Goal: Task Accomplishment & Management: Manage account settings

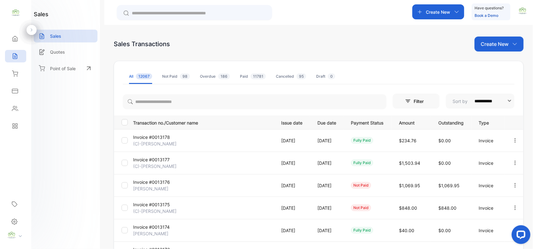
click at [493, 42] on p "Create New" at bounding box center [495, 43] width 28 height 7
click at [489, 69] on div "Invoice" at bounding box center [501, 64] width 44 height 12
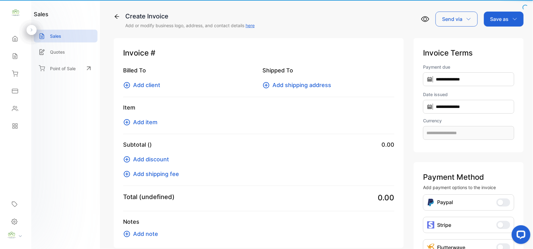
type input "**********"
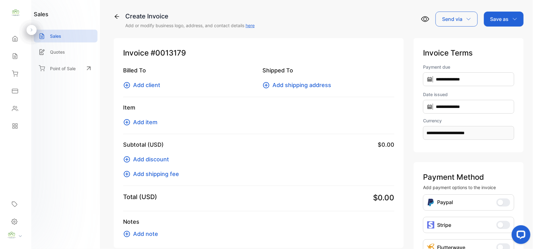
click at [146, 84] on span "Add client" at bounding box center [146, 85] width 27 height 8
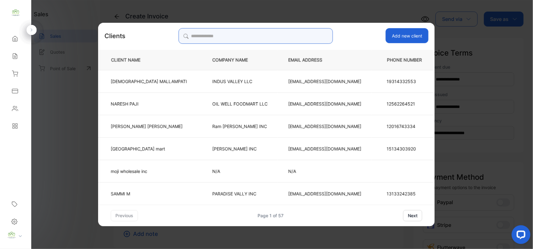
click at [297, 37] on input "search" at bounding box center [255, 36] width 154 height 16
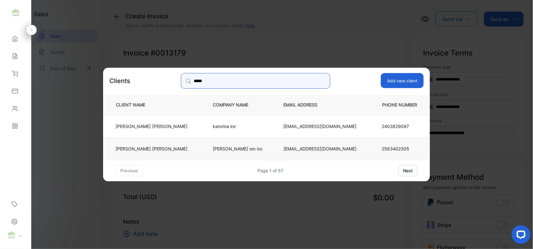
type input "*****"
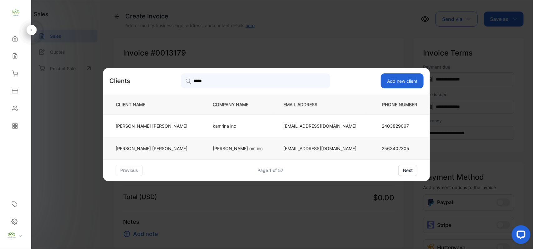
click at [289, 147] on p "[EMAIL_ADDRESS][DOMAIN_NAME]" at bounding box center [319, 148] width 73 height 7
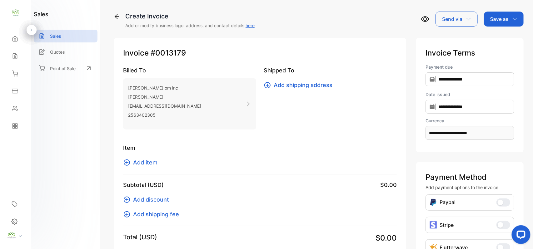
click at [136, 164] on span "Add item" at bounding box center [145, 162] width 24 height 8
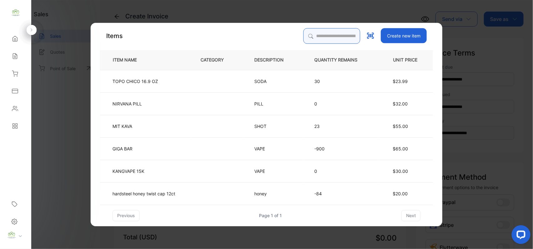
click at [331, 37] on input "search" at bounding box center [331, 36] width 57 height 16
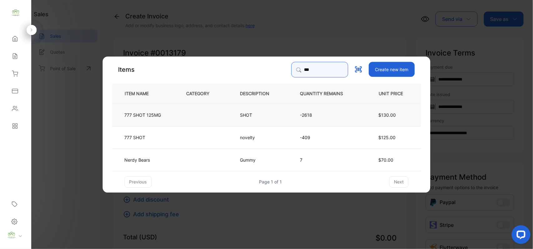
type input "***"
click at [267, 107] on td "SHOT" at bounding box center [260, 114] width 60 height 22
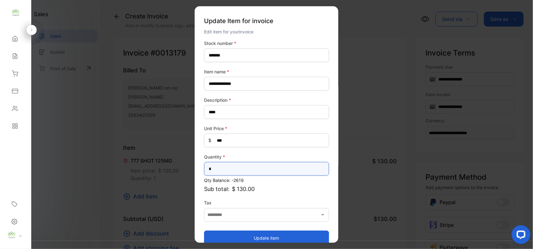
drag, startPoint x: 255, startPoint y: 170, endPoint x: 249, endPoint y: 171, distance: 5.9
click at [255, 170] on input "*" at bounding box center [266, 169] width 125 height 14
type input "*"
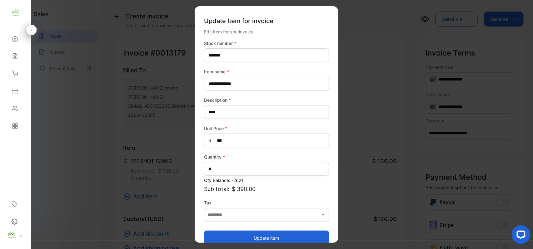
click at [230, 237] on button "Update item" at bounding box center [266, 237] width 125 height 15
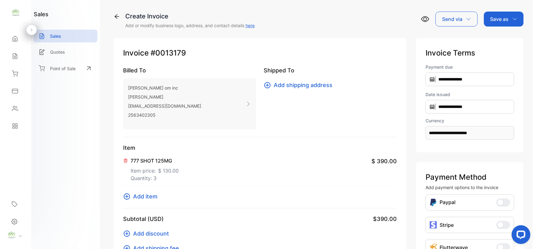
click at [146, 199] on span "Add item" at bounding box center [145, 196] width 24 height 8
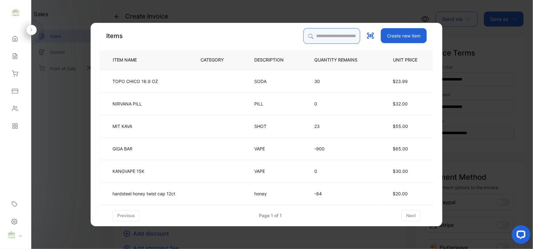
click at [349, 34] on input "search" at bounding box center [331, 36] width 57 height 16
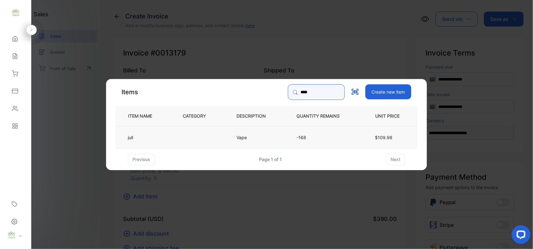
type input "****"
click at [241, 131] on td "Vape" at bounding box center [256, 137] width 60 height 22
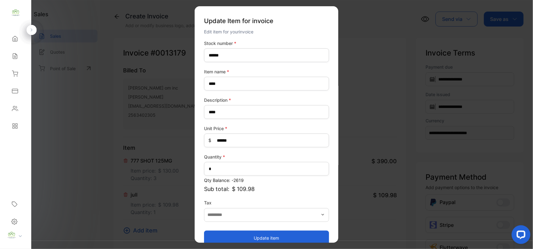
click at [240, 232] on button "Update item" at bounding box center [266, 237] width 125 height 15
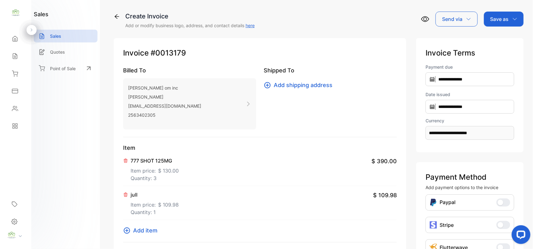
click at [133, 229] on span "Add item" at bounding box center [145, 230] width 24 height 8
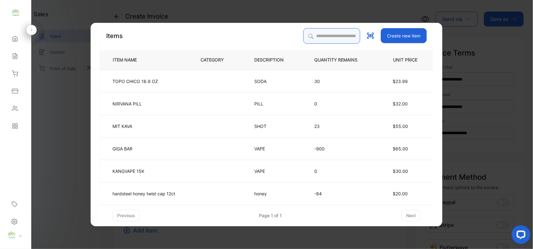
click at [333, 31] on input "search" at bounding box center [331, 36] width 57 height 16
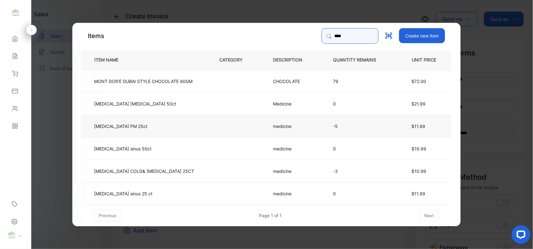
type input "****"
click at [159, 122] on td "[MEDICAL_DATA] PM 25ct" at bounding box center [145, 126] width 127 height 22
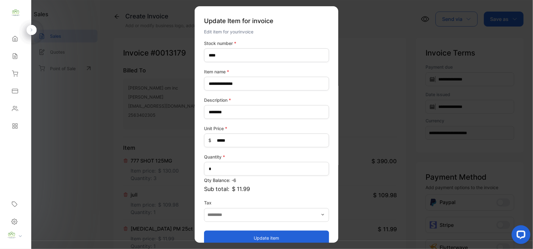
click at [246, 234] on button "Update item" at bounding box center [266, 237] width 125 height 15
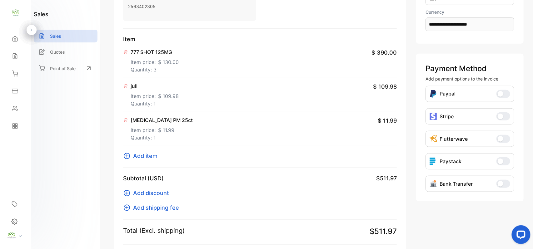
scroll to position [194, 0]
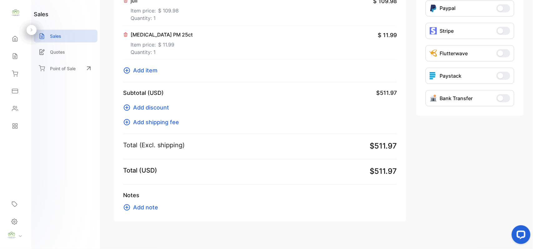
click at [138, 69] on span "Add item" at bounding box center [145, 70] width 24 height 8
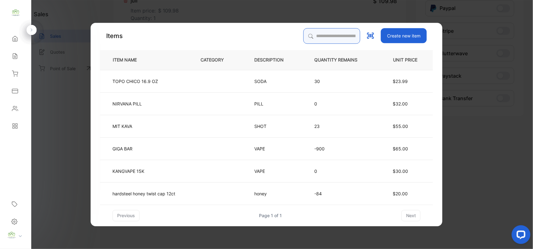
click at [334, 34] on input "search" at bounding box center [331, 36] width 57 height 16
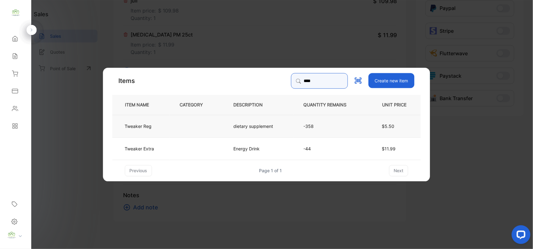
type input "****"
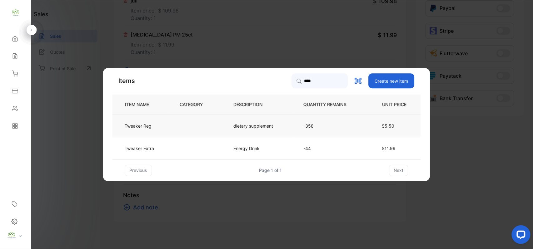
click at [200, 129] on td at bounding box center [197, 126] width 54 height 22
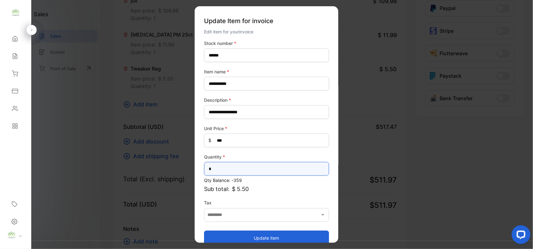
click at [244, 171] on input "*" at bounding box center [266, 169] width 125 height 14
type input "*"
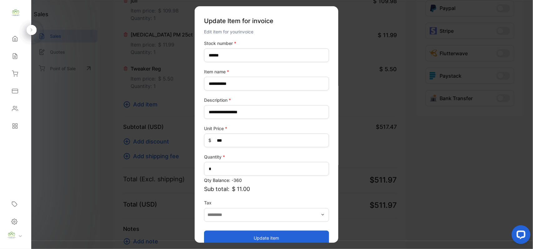
click at [218, 235] on button "Update item" at bounding box center [266, 237] width 125 height 15
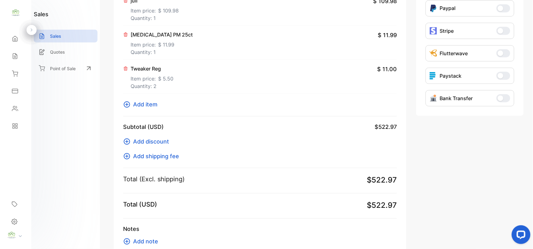
click at [139, 106] on span "Add item" at bounding box center [145, 104] width 24 height 8
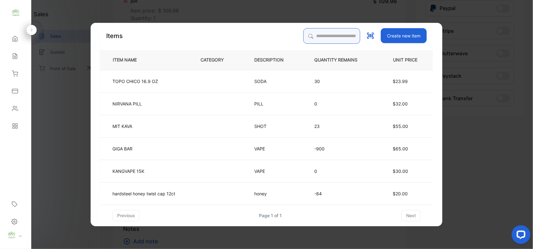
click at [314, 41] on input "search" at bounding box center [331, 36] width 57 height 16
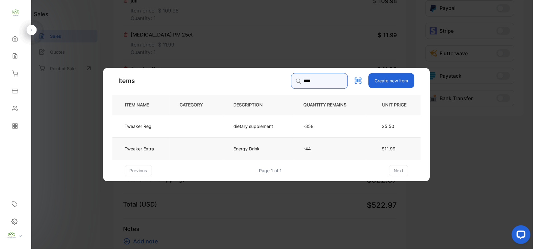
type input "****"
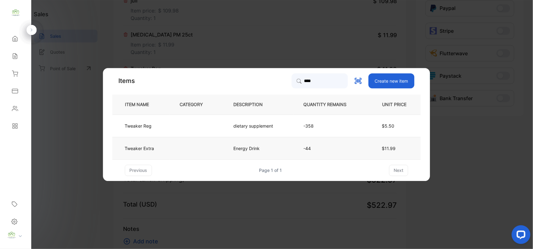
click at [170, 151] on td at bounding box center [197, 148] width 54 height 22
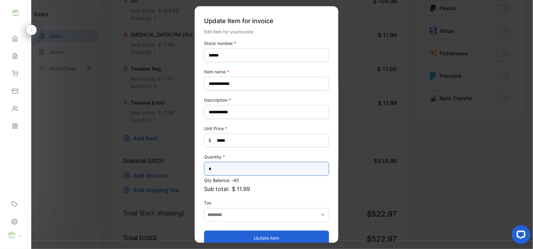
click at [233, 171] on input "*" at bounding box center [266, 169] width 125 height 14
type input "*"
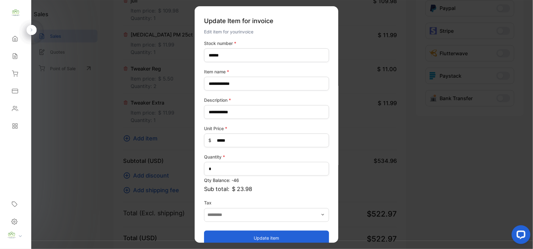
click at [236, 236] on button "Update item" at bounding box center [266, 237] width 125 height 15
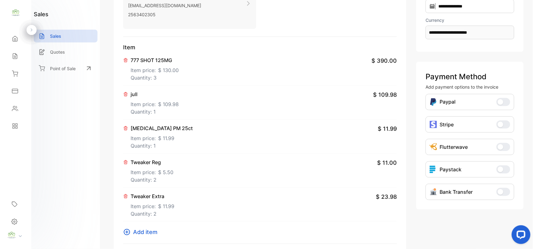
scroll to position [0, 0]
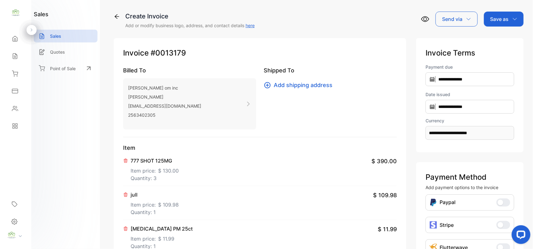
click at [503, 22] on p "Save as" at bounding box center [499, 18] width 18 height 7
click at [497, 39] on div "Invoice" at bounding box center [502, 39] width 36 height 12
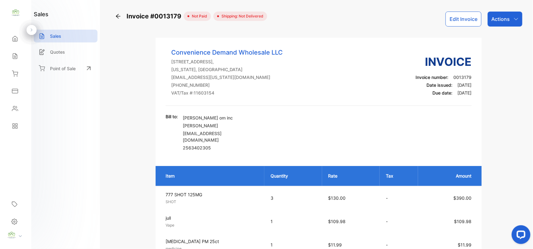
click at [464, 23] on button "Edit Invoice" at bounding box center [463, 19] width 36 height 15
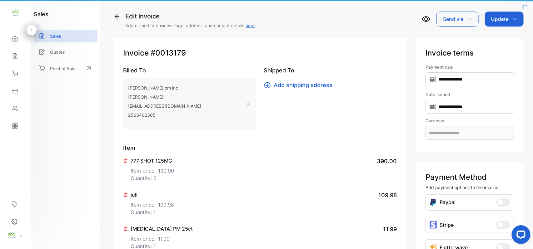
type input "**********"
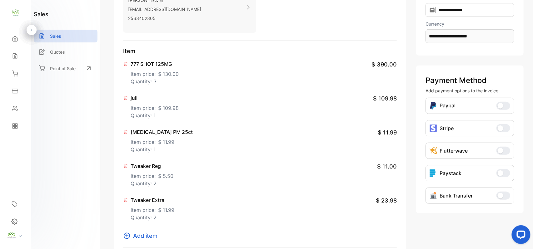
scroll to position [194, 0]
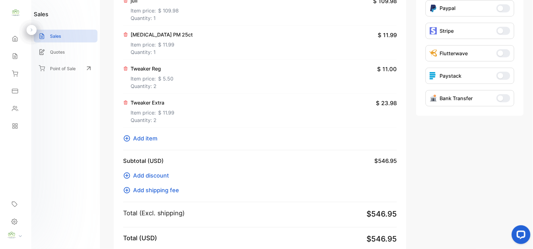
click at [148, 137] on span "Add item" at bounding box center [145, 138] width 24 height 8
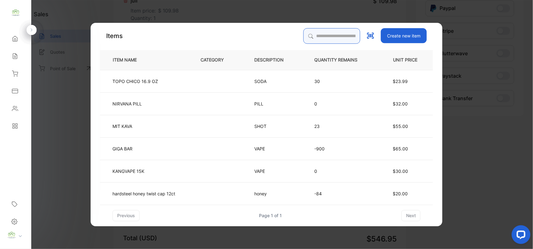
click at [341, 42] on input "search" at bounding box center [331, 36] width 57 height 16
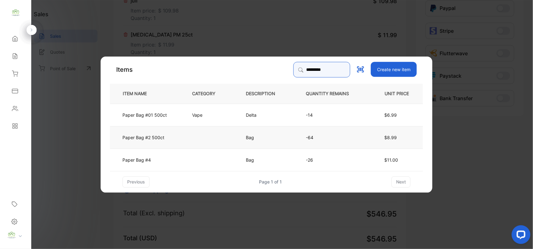
type input "*********"
click at [165, 140] on td "Paper Bag #2 500ct" at bounding box center [146, 137] width 72 height 22
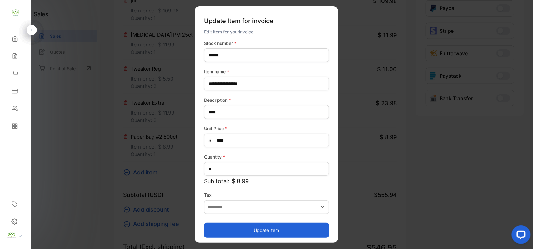
click at [229, 227] on button "Update item" at bounding box center [266, 230] width 125 height 15
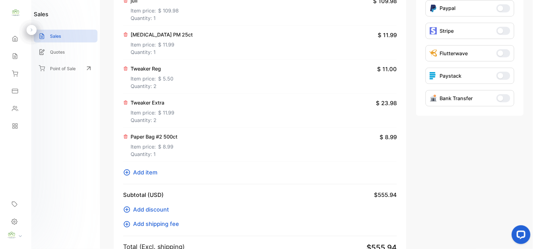
click at [154, 172] on span "Add item" at bounding box center [145, 172] width 24 height 8
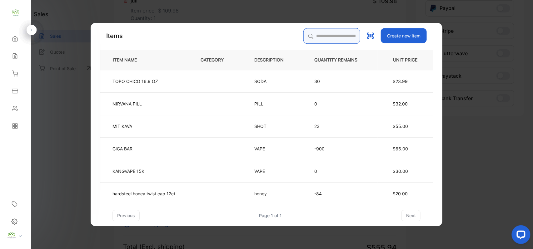
click at [318, 38] on input "search" at bounding box center [331, 36] width 57 height 16
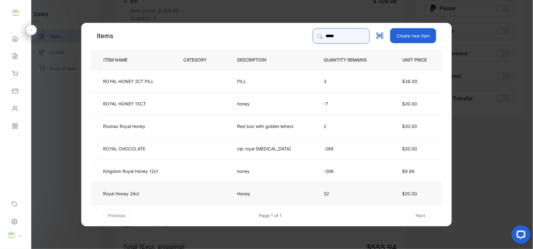
type input "*****"
click at [167, 191] on td "Royal Honey 24ct" at bounding box center [132, 193] width 82 height 22
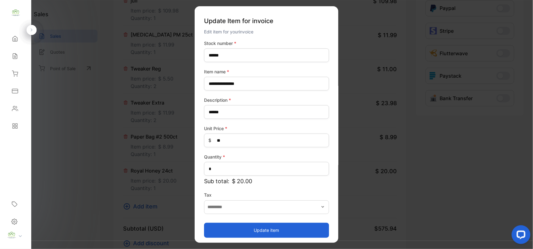
click at [287, 227] on button "Update item" at bounding box center [266, 230] width 125 height 15
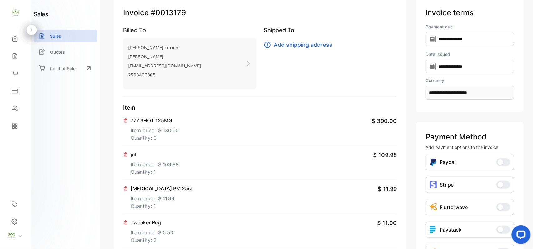
scroll to position [0, 0]
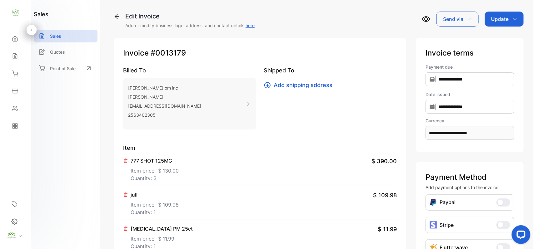
click at [506, 20] on p "Update" at bounding box center [499, 18] width 17 height 7
click at [505, 38] on div "Invoice" at bounding box center [505, 39] width 36 height 12
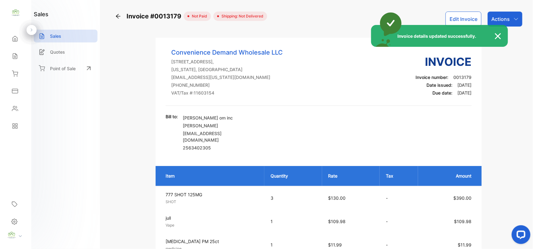
click at [509, 13] on div "Invoice details updated successfully." at bounding box center [266, 124] width 533 height 249
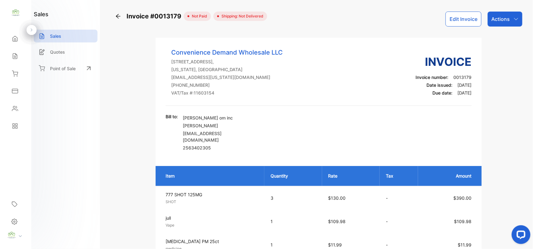
click at [510, 16] on div "Actions" at bounding box center [505, 19] width 35 height 15
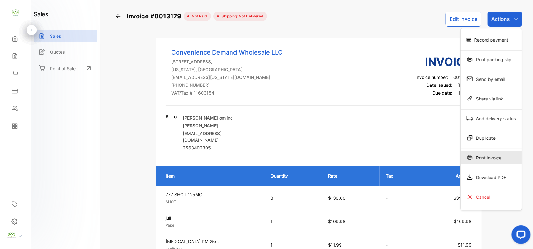
click at [474, 160] on div "Print Invoice" at bounding box center [491, 157] width 62 height 12
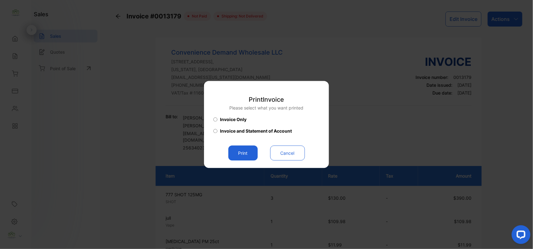
drag, startPoint x: 244, startPoint y: 152, endPoint x: 247, endPoint y: 154, distance: 3.5
click at [247, 154] on button "Print" at bounding box center [242, 153] width 29 height 15
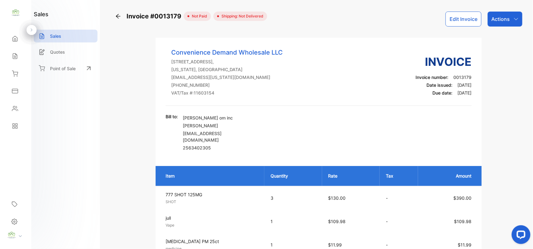
click at [495, 22] on p "Actions" at bounding box center [500, 18] width 18 height 7
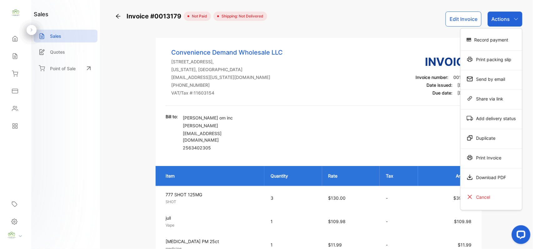
click at [493, 37] on div "Record payment" at bounding box center [491, 39] width 62 height 12
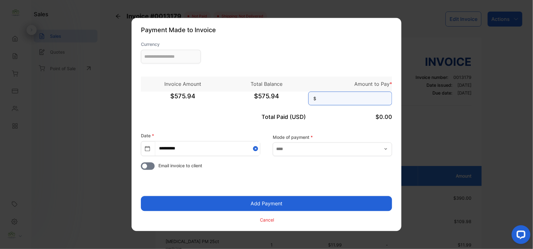
click at [348, 97] on input at bounding box center [350, 99] width 84 height 14
type input "**********"
type input "******"
click at [141, 196] on button "Add Payment" at bounding box center [266, 203] width 251 height 15
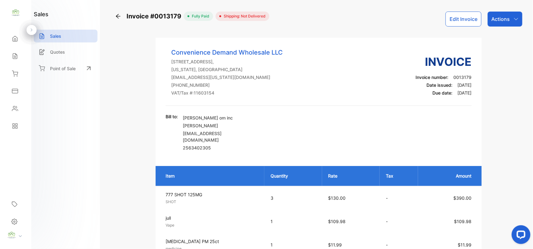
click at [508, 22] on p "Actions" at bounding box center [500, 18] width 18 height 7
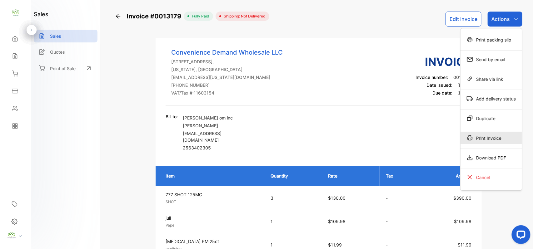
click at [484, 144] on div "Print Invoice" at bounding box center [491, 138] width 62 height 12
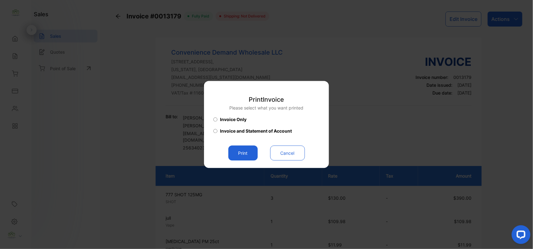
click at [241, 145] on div "Print Invoice Please select what you want printed Invoice Only Invoice and Stat…" at bounding box center [266, 125] width 106 height 72
click at [240, 156] on button "Print" at bounding box center [242, 153] width 29 height 15
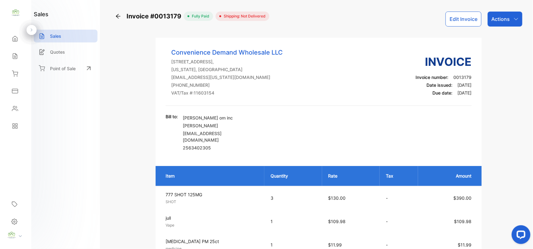
click at [14, 58] on icon at bounding box center [15, 56] width 6 height 6
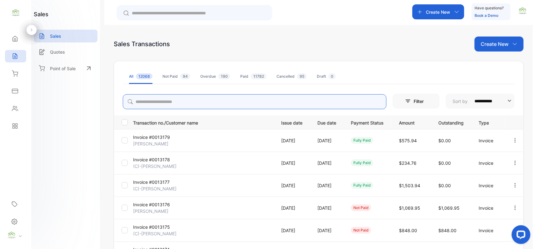
click at [163, 99] on input "search" at bounding box center [255, 101] width 264 height 15
type input "***"
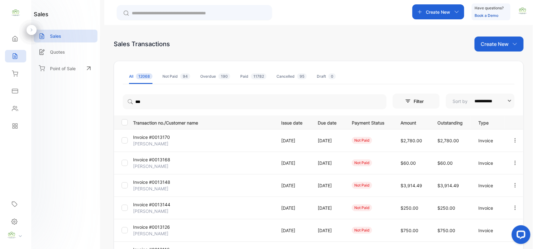
click at [68, 128] on div "sales Sales Quotes Point of Sale" at bounding box center [65, 124] width 69 height 249
click at [148, 139] on p "Invoice #0013170" at bounding box center [156, 137] width 47 height 7
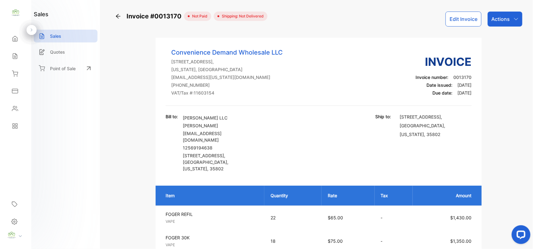
click at [496, 20] on p "Actions" at bounding box center [500, 18] width 18 height 7
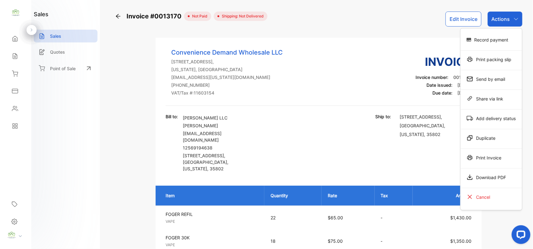
click at [477, 155] on div "Print Invoice" at bounding box center [491, 157] width 62 height 12
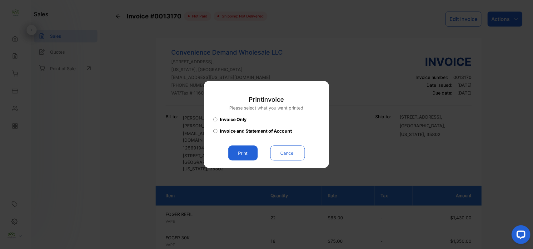
click at [233, 149] on button "Print" at bounding box center [242, 153] width 29 height 15
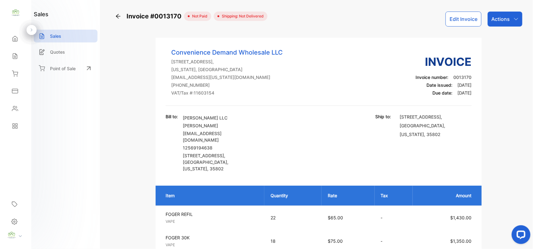
click at [13, 56] on icon at bounding box center [15, 56] width 6 height 6
